Goal: Information Seeking & Learning: Check status

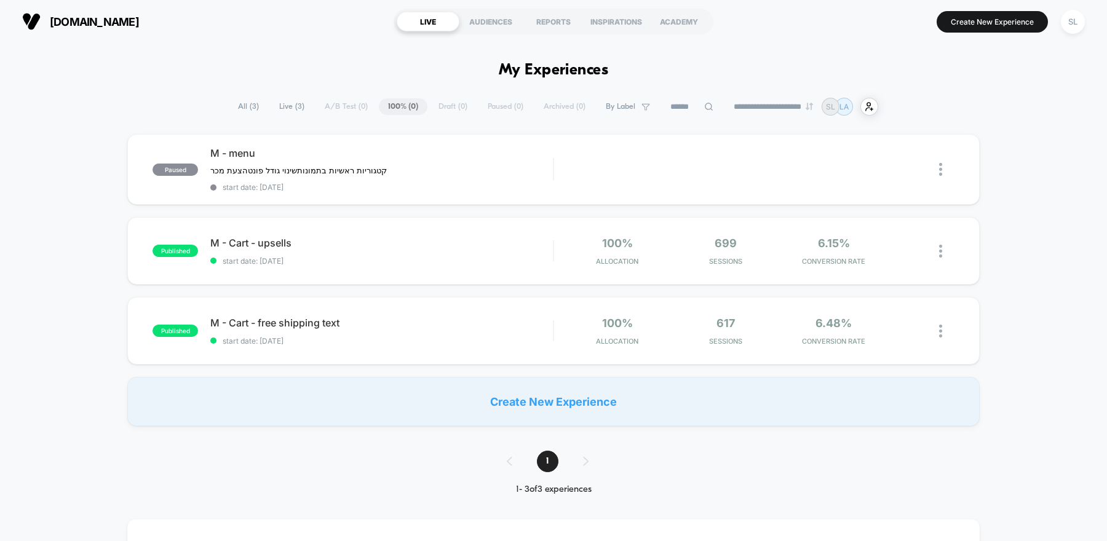
click at [491, 104] on div "**********" at bounding box center [553, 107] width 649 height 18
click at [132, 20] on span "nofarmor.online" at bounding box center [94, 21] width 89 height 13
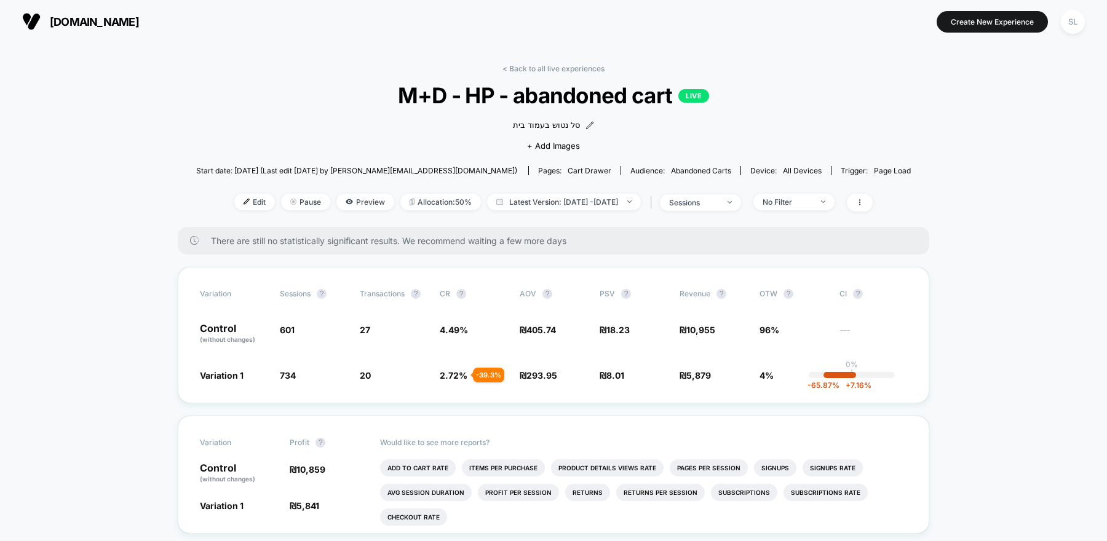
click at [93, 17] on span "[DOMAIN_NAME]" at bounding box center [94, 21] width 89 height 13
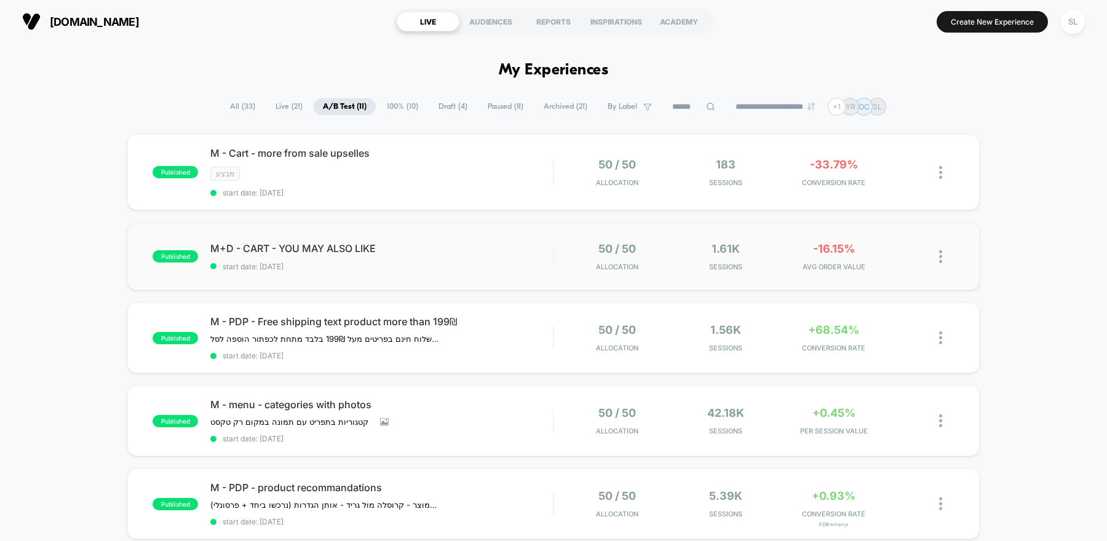
click at [535, 239] on div "published M+D - CART - YOU MAY ALSO LIKE start date: [DATE] 50 / 50 Allocation …" at bounding box center [553, 257] width 852 height 68
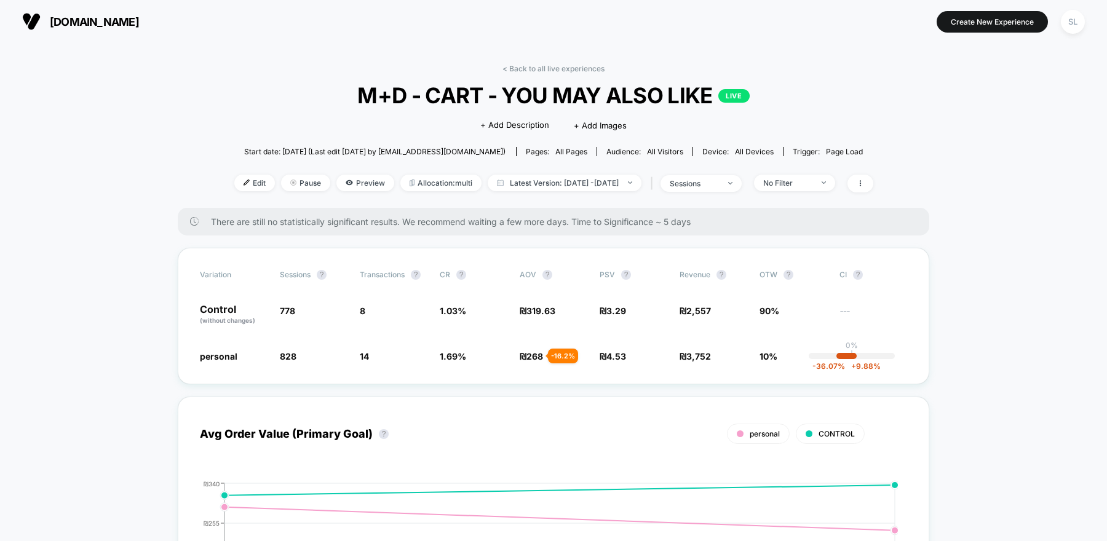
click at [77, 21] on span "[DOMAIN_NAME]" at bounding box center [94, 21] width 89 height 13
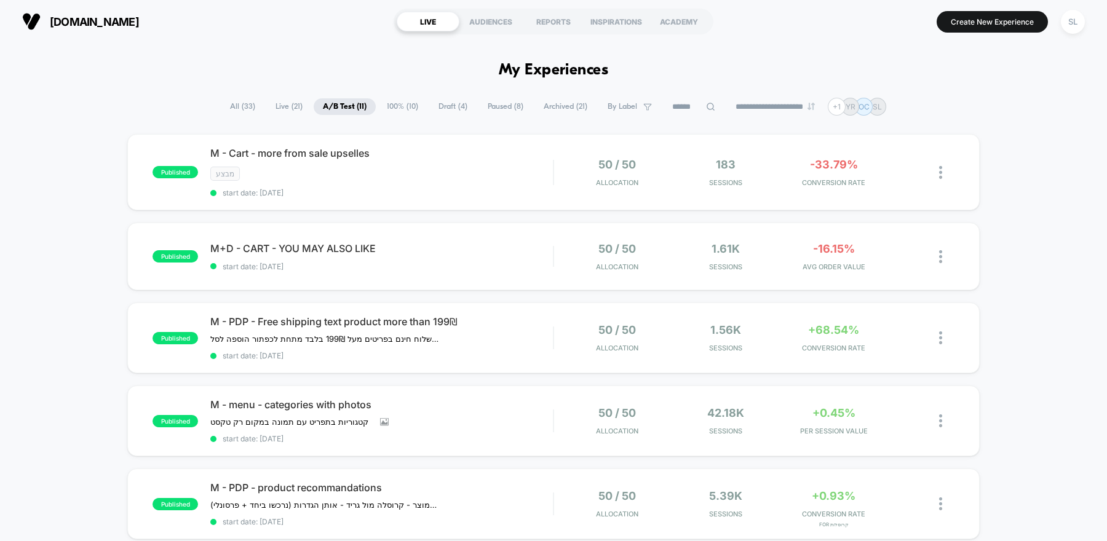
click at [410, 115] on div "**********" at bounding box center [553, 107] width 665 height 18
click at [392, 109] on span "100% ( 10 )" at bounding box center [402, 106] width 50 height 17
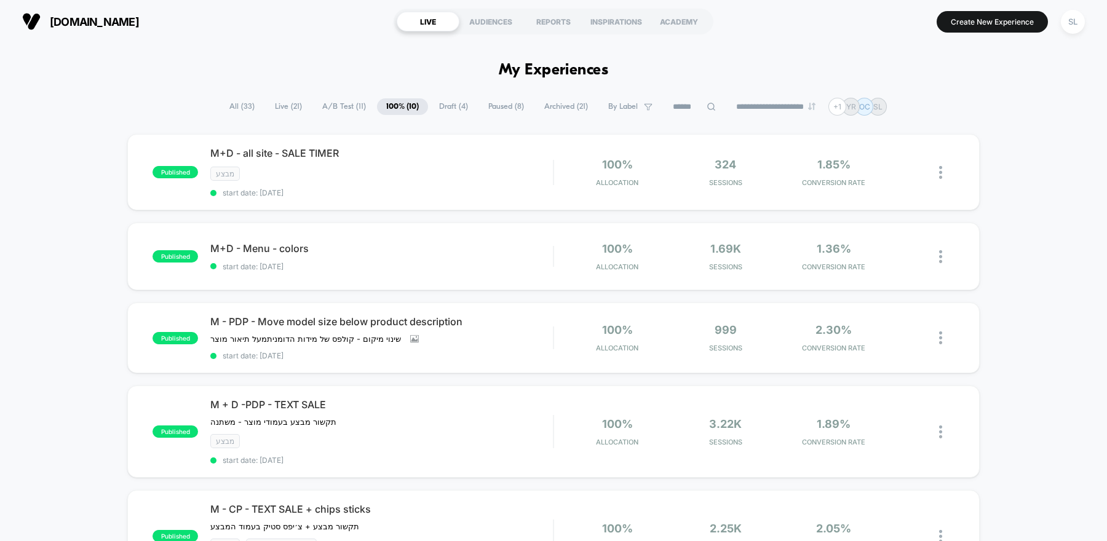
click at [345, 104] on span "A/B Test ( 11 )" at bounding box center [344, 106] width 62 height 17
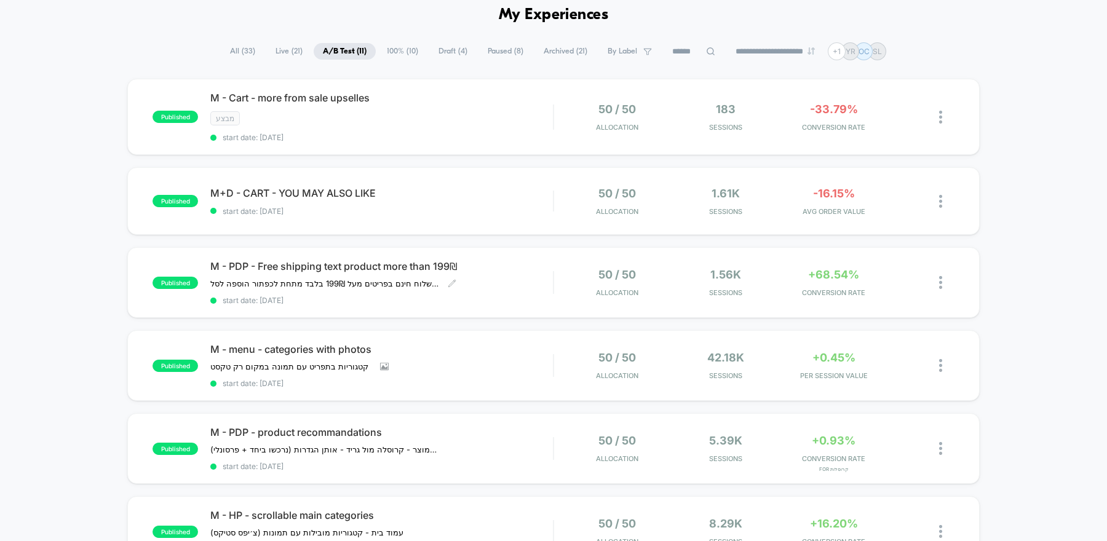
scroll to position [57, 0]
click at [438, 132] on span "start date: [DATE]" at bounding box center [381, 136] width 342 height 9
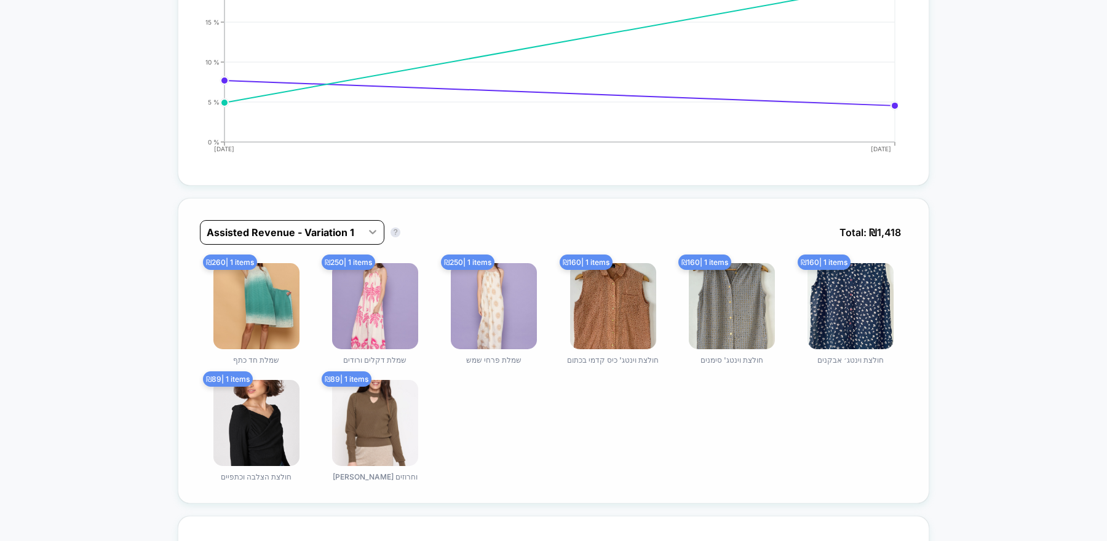
scroll to position [657, 0]
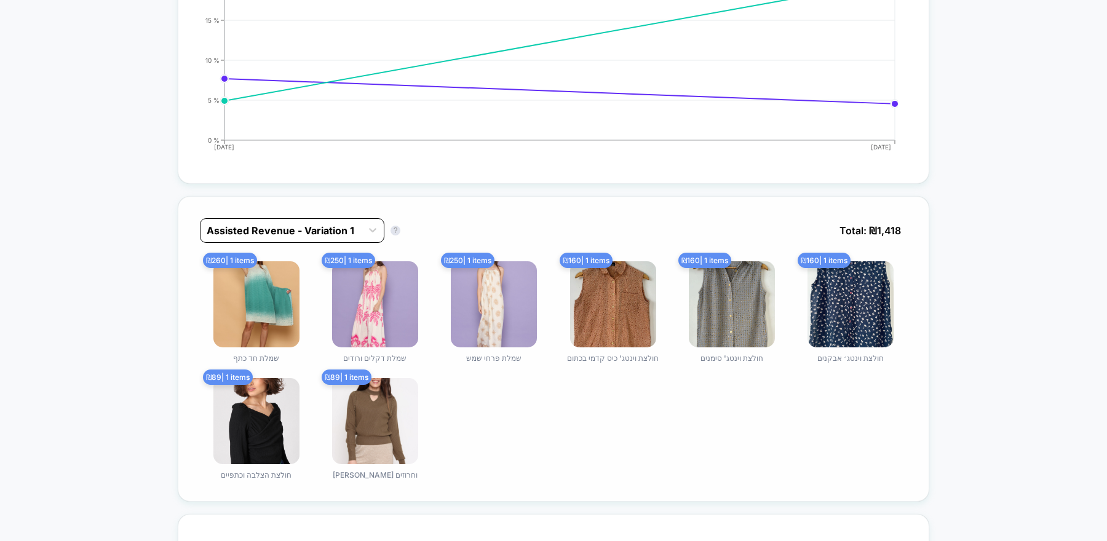
click at [361, 231] on div "Assisted Revenue - Variation 1" at bounding box center [280, 231] width 161 height 20
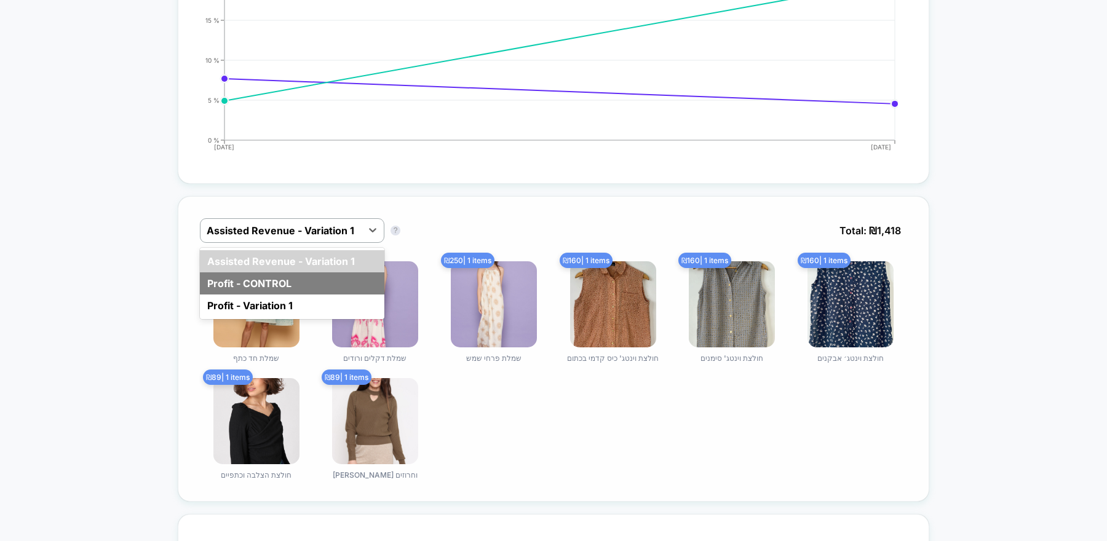
click at [294, 284] on div "Profit - CONTROL" at bounding box center [292, 283] width 184 height 22
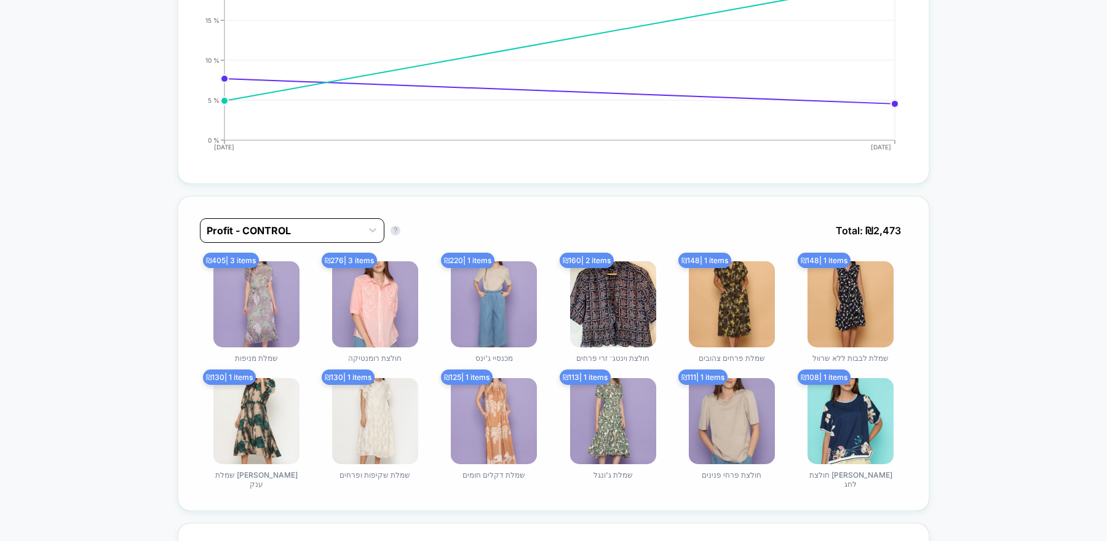
click at [344, 236] on div "Profit - CONTROL" at bounding box center [280, 231] width 161 height 20
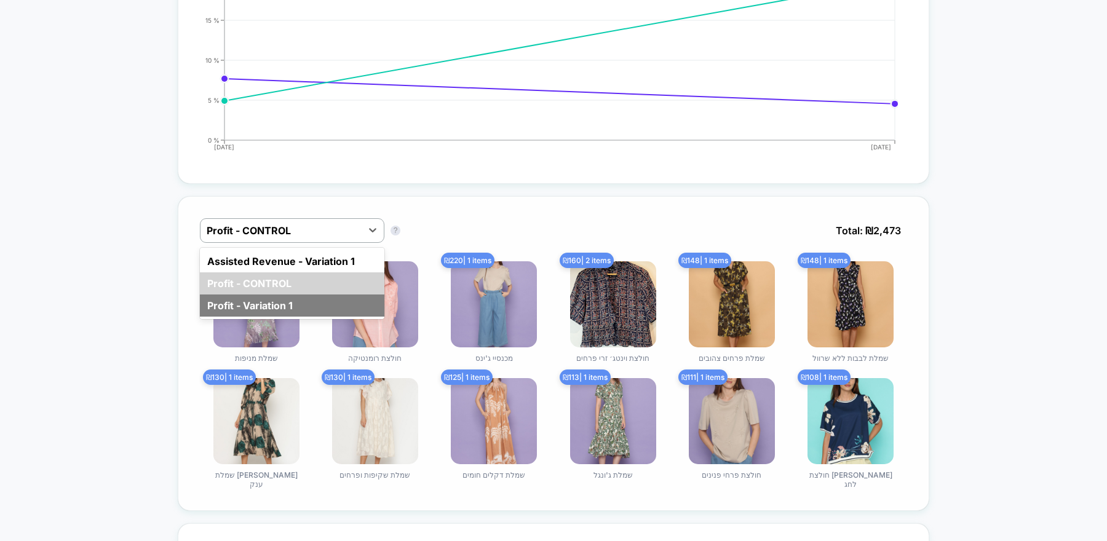
click at [274, 303] on div "Profit - Variation 1" at bounding box center [292, 305] width 184 height 22
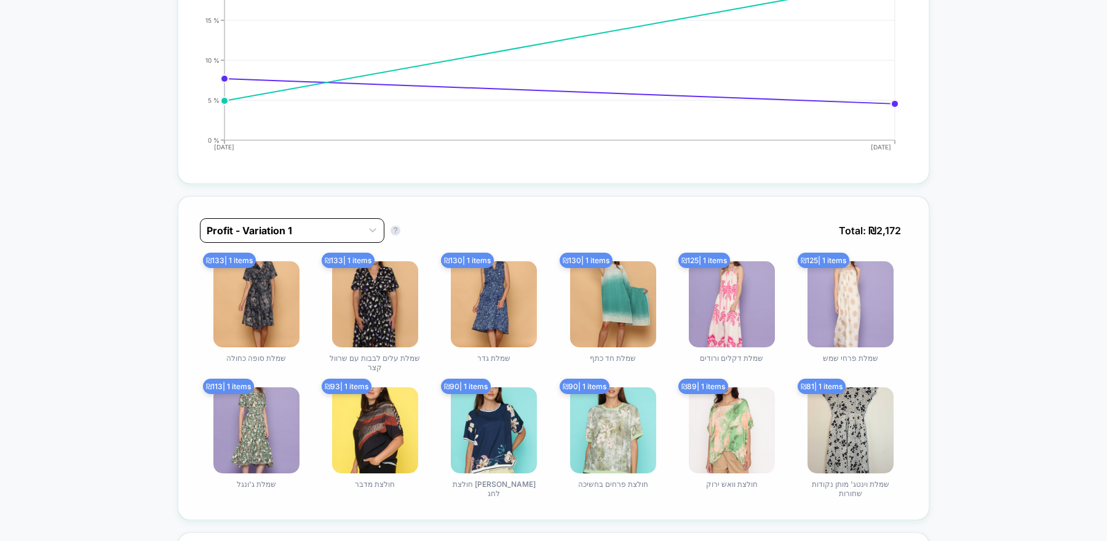
click at [312, 229] on div at bounding box center [281, 230] width 149 height 15
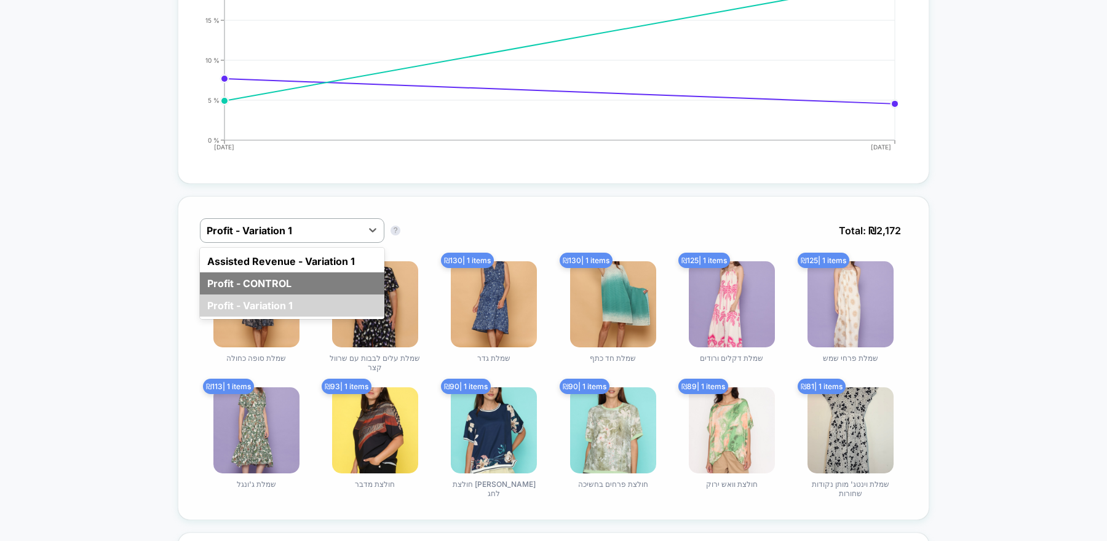
click at [295, 280] on div "Profit - CONTROL" at bounding box center [292, 283] width 184 height 22
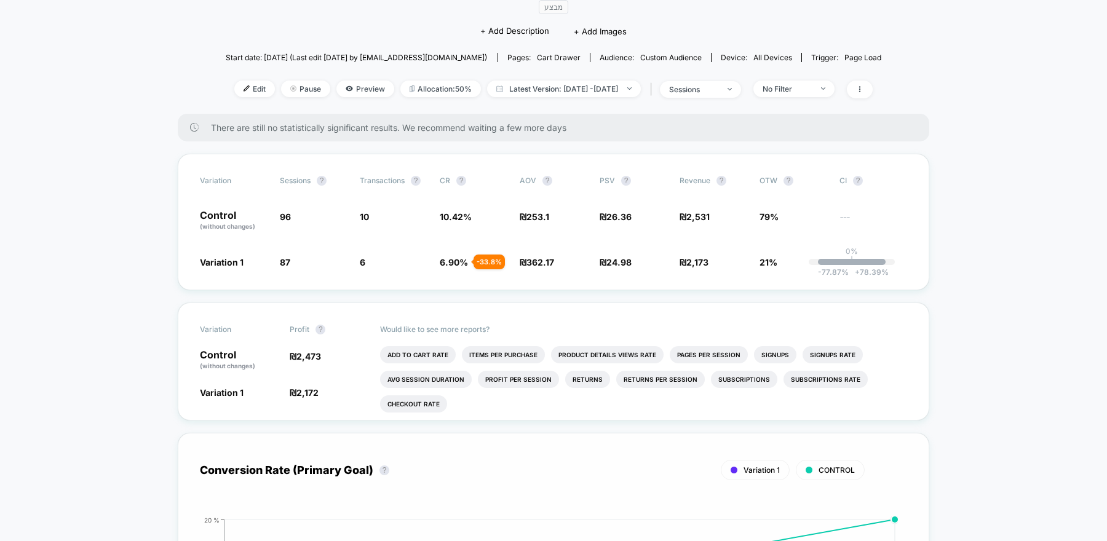
scroll to position [93, 0]
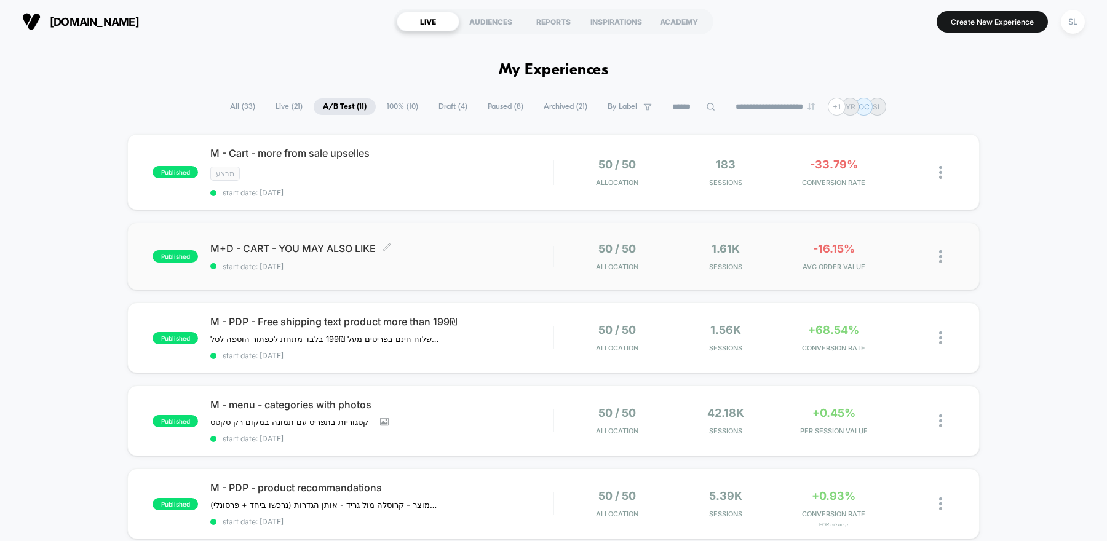
click at [439, 265] on span "start date: [DATE]" at bounding box center [381, 266] width 342 height 9
